Goal: Transaction & Acquisition: Obtain resource

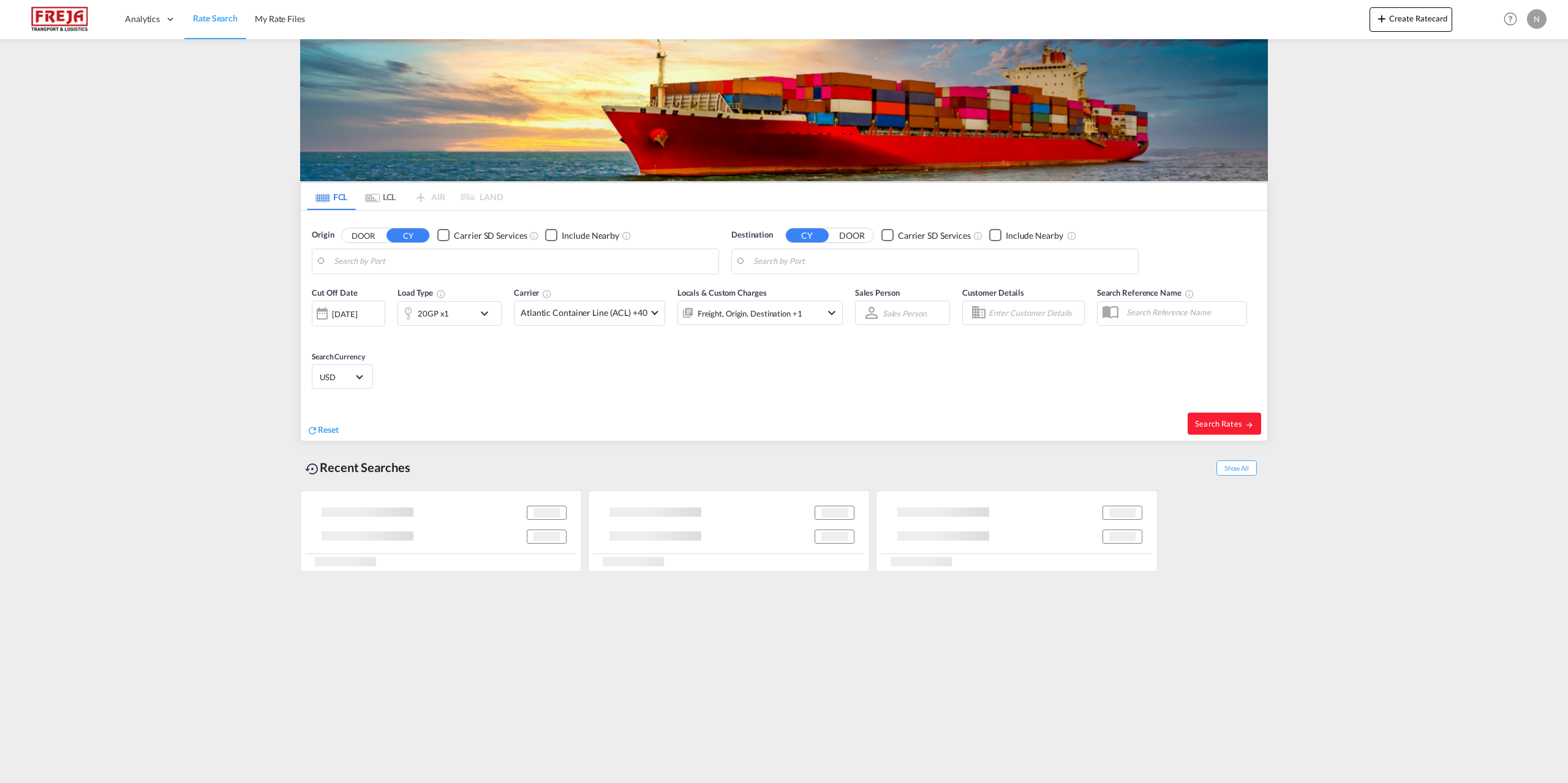
type input "[GEOGRAPHIC_DATA], [GEOGRAPHIC_DATA]"
type input "[US_STATE][GEOGRAPHIC_DATA], [GEOGRAPHIC_DATA], [GEOGRAPHIC_DATA]"
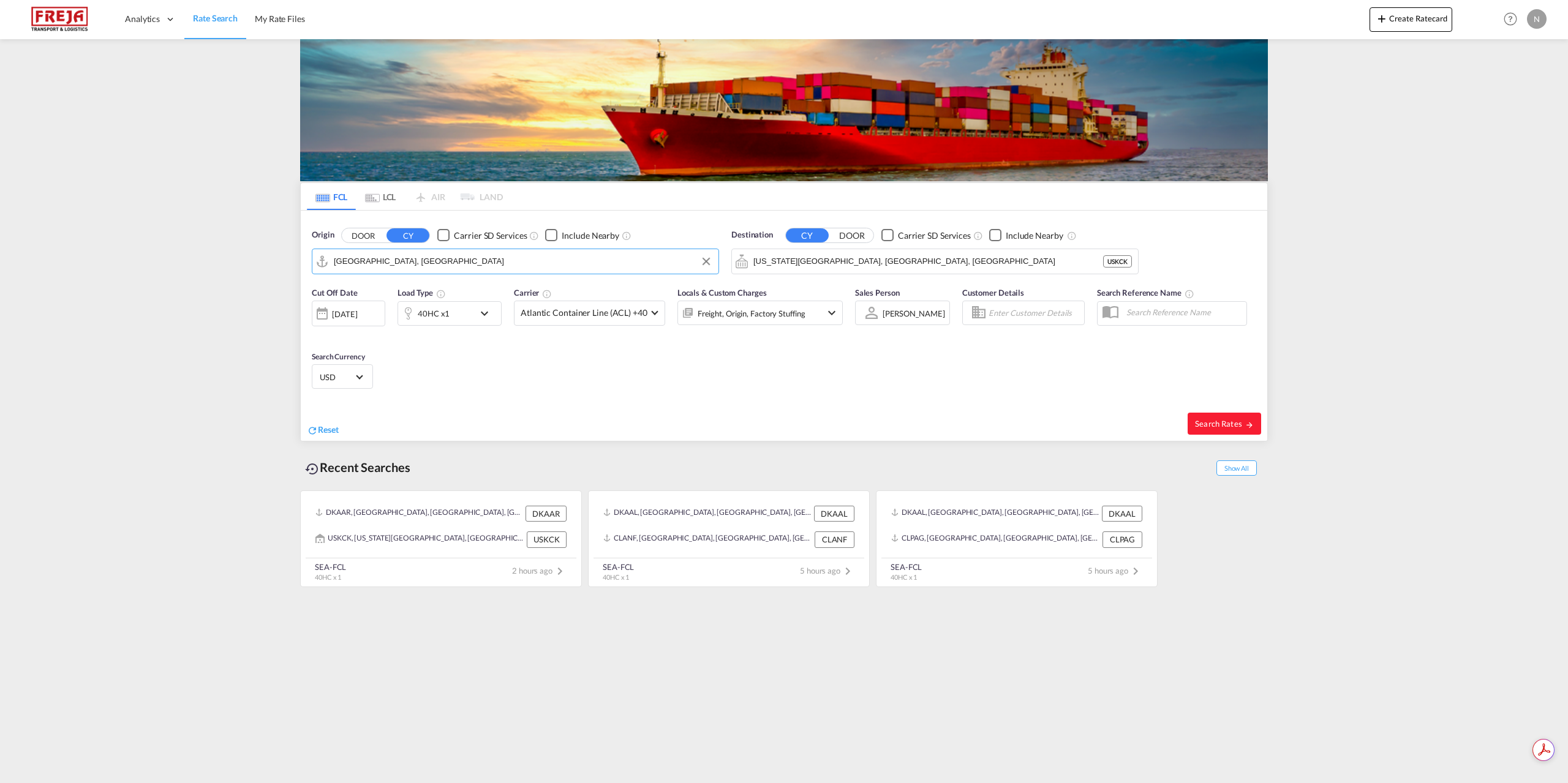
click at [451, 271] on md-autocomplete-wrap "Aarhus, DKAAR" at bounding box center [523, 265] width 379 height 25
click at [440, 264] on input "Aarhus, DKAAR" at bounding box center [523, 262] width 379 height 18
click at [421, 285] on div "Fredericia Denmark DKFRC" at bounding box center [429, 295] width 233 height 37
type input "Fredericia, DKFRC"
click at [875, 260] on input "Kansas City, KS, USKCK" at bounding box center [942, 262] width 379 height 18
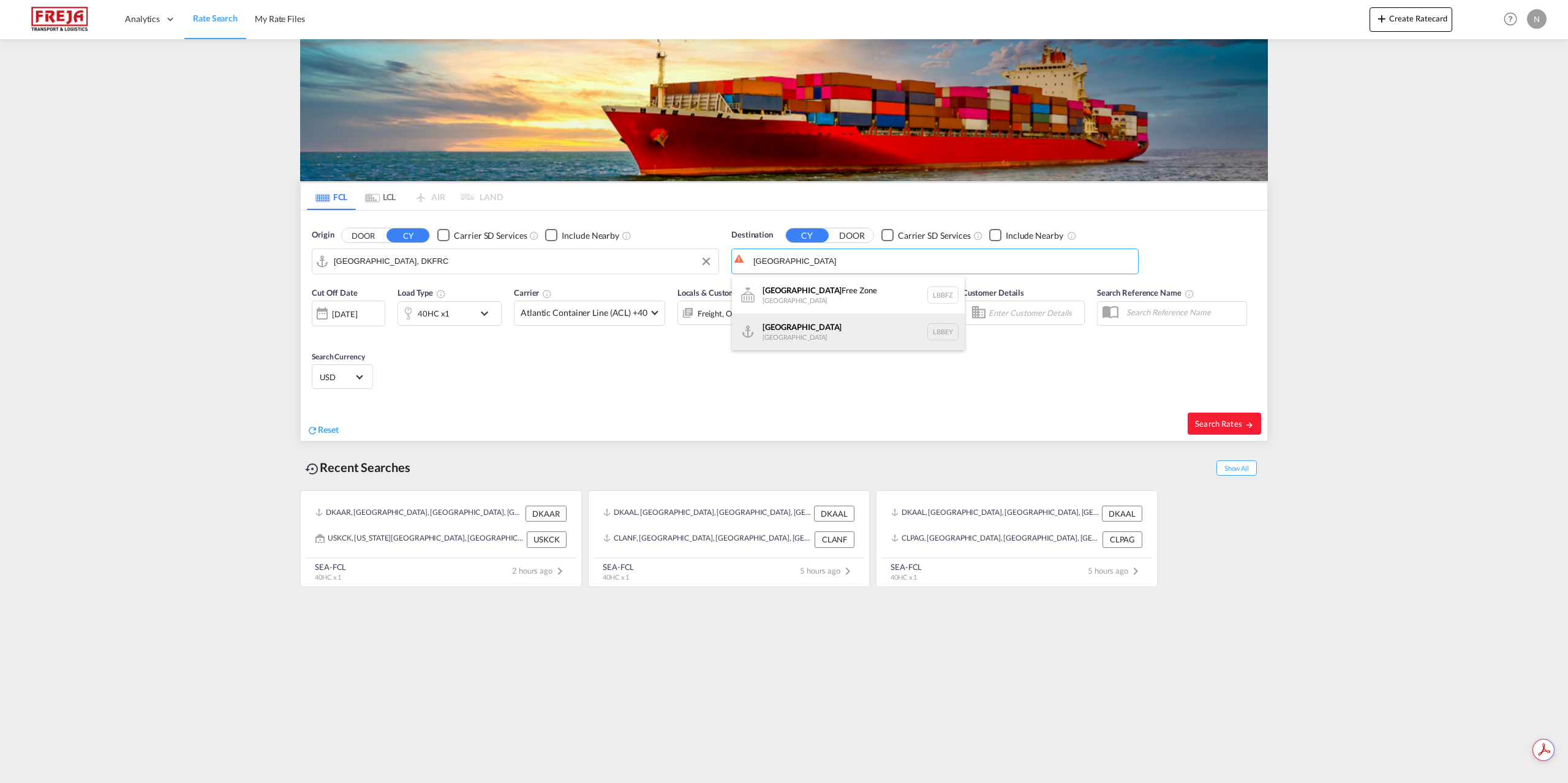
click at [825, 329] on div "Beirut Lebanon LBBEY" at bounding box center [848, 332] width 233 height 37
type input "Beirut, LBBEY"
click at [594, 311] on span "Atlantic Container Line (ACL) +40" at bounding box center [584, 313] width 127 height 12
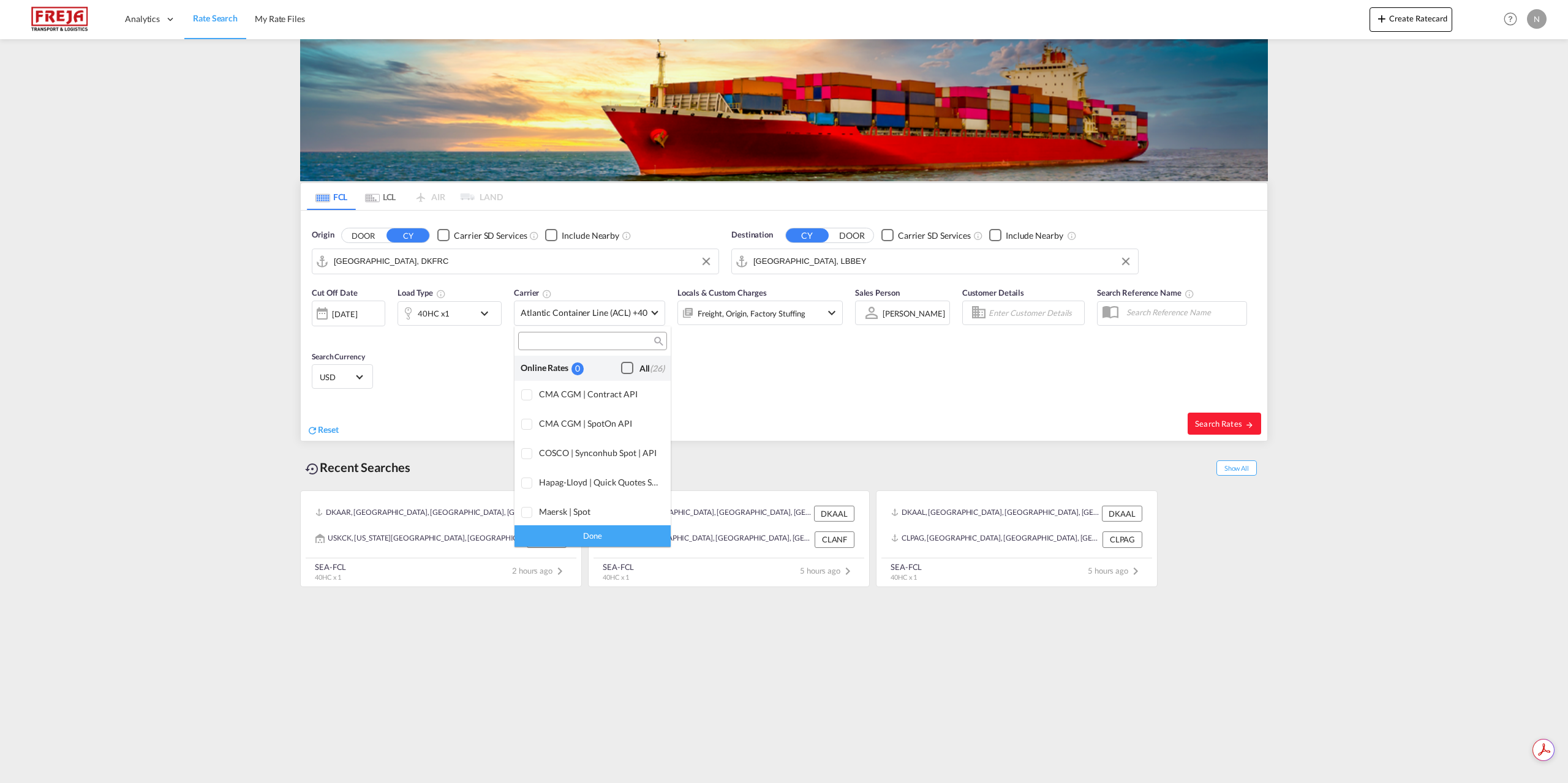
click at [639, 362] on md-checkbox "All (26)" at bounding box center [642, 368] width 44 height 13
click at [633, 531] on div "Done" at bounding box center [592, 536] width 156 height 22
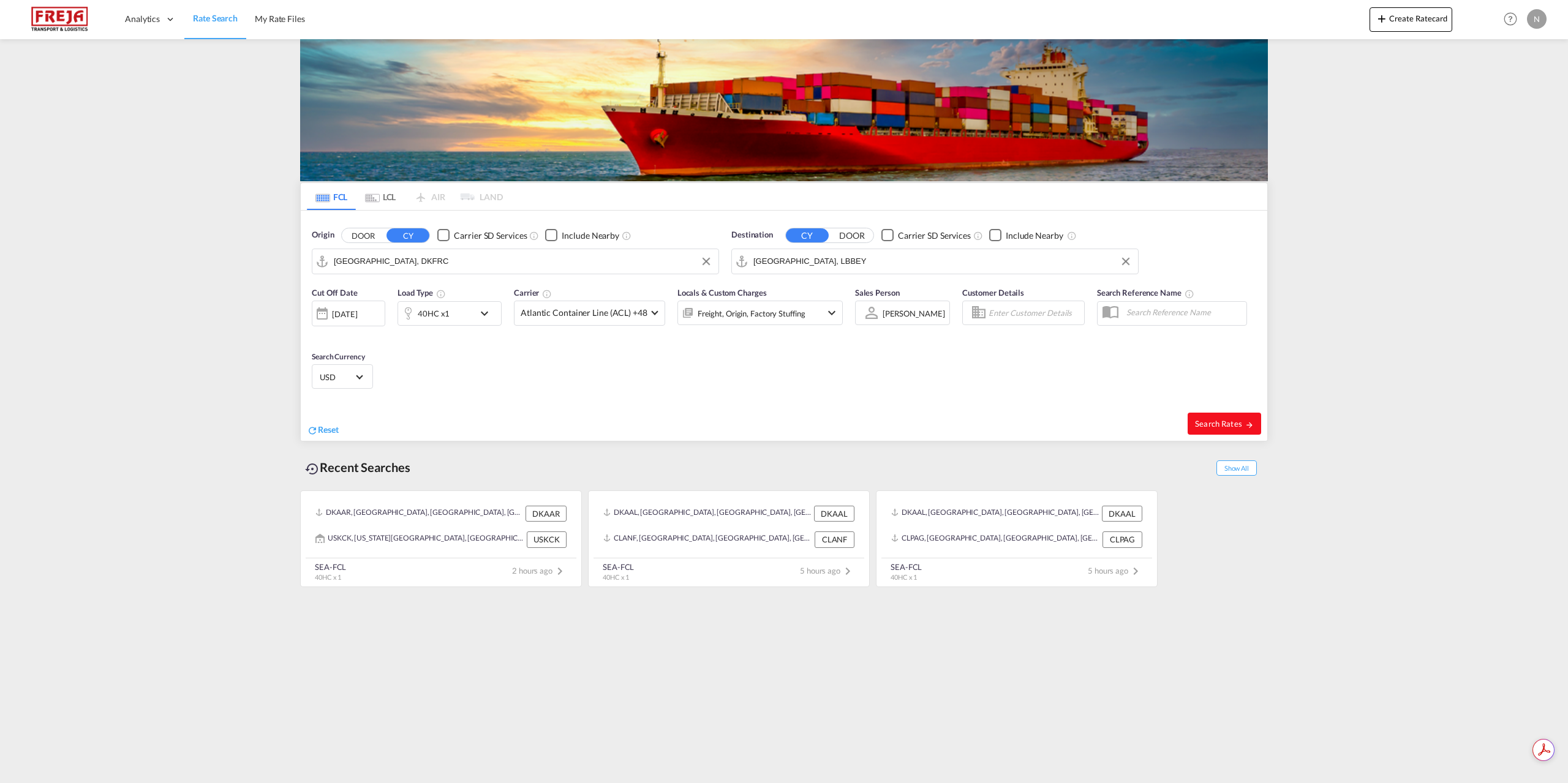
click at [1220, 428] on button "Search Rates" at bounding box center [1224, 424] width 73 height 22
type input "DKFRC to LBBEY / 24 Sep 2025"
